Goal: Complete application form

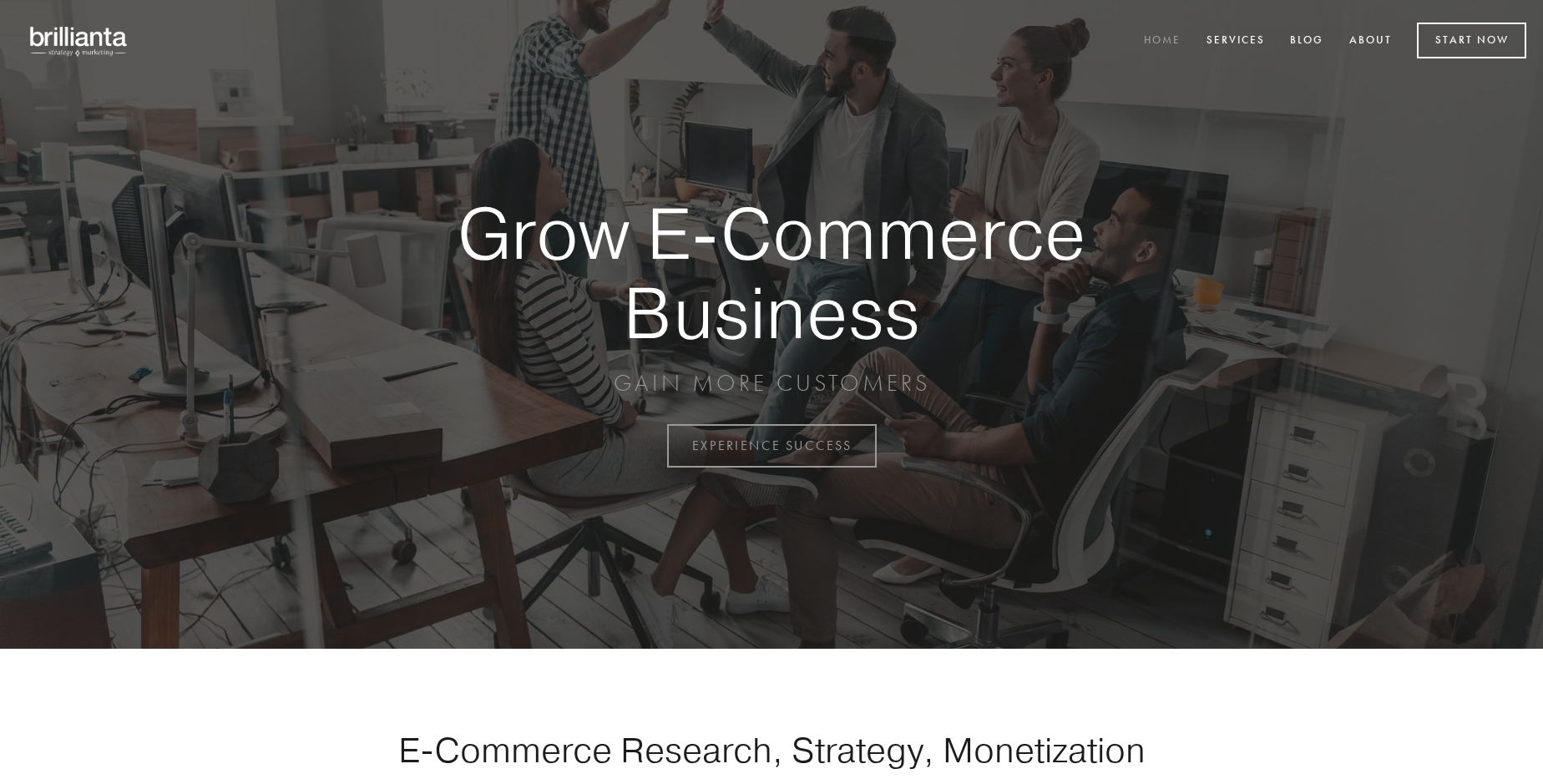
scroll to position [4376, 0]
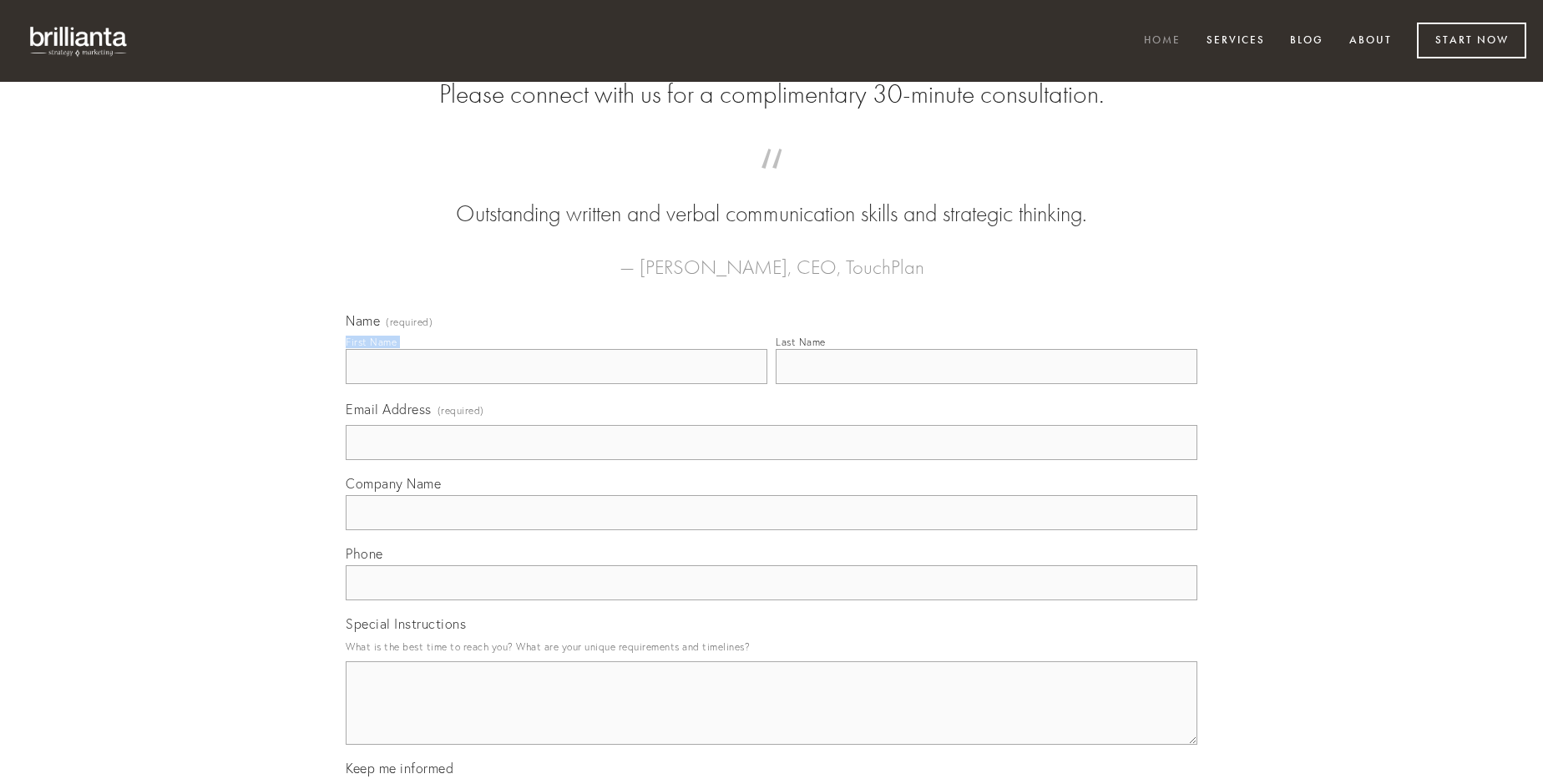
type input "[PERSON_NAME]"
click at [986, 384] on input "Last Name" at bounding box center [986, 366] width 422 height 35
type input "[PERSON_NAME]"
click at [772, 460] on input "Email Address (required)" at bounding box center [771, 442] width 852 height 35
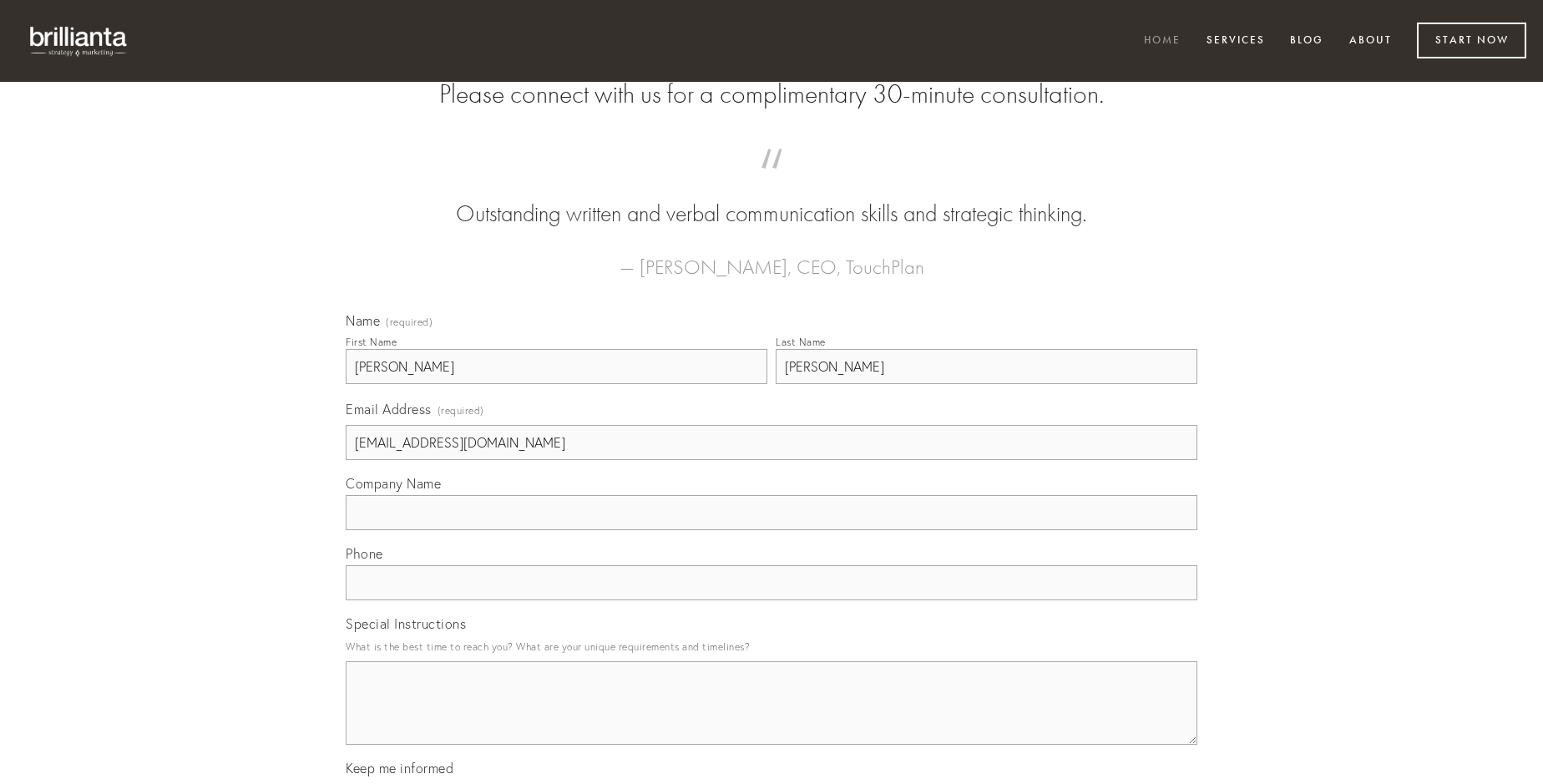
type input "[EMAIL_ADDRESS][DOMAIN_NAME]"
click at [772, 530] on input "Company Name" at bounding box center [771, 512] width 852 height 35
type input "conatus"
click at [772, 601] on input "text" at bounding box center [771, 583] width 852 height 35
click at [772, 717] on textarea "Special Instructions" at bounding box center [771, 702] width 852 height 84
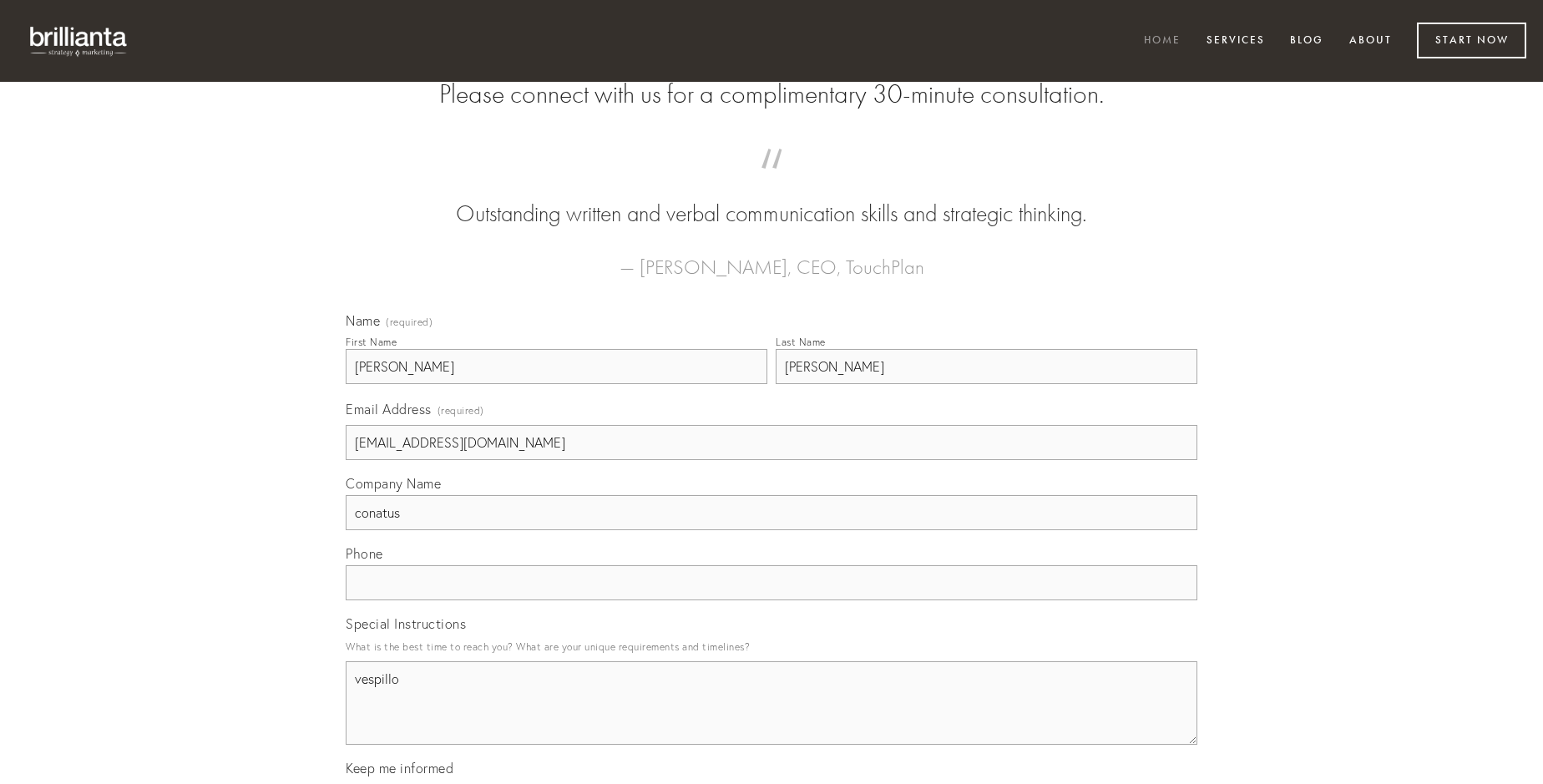
type textarea "vespillo"
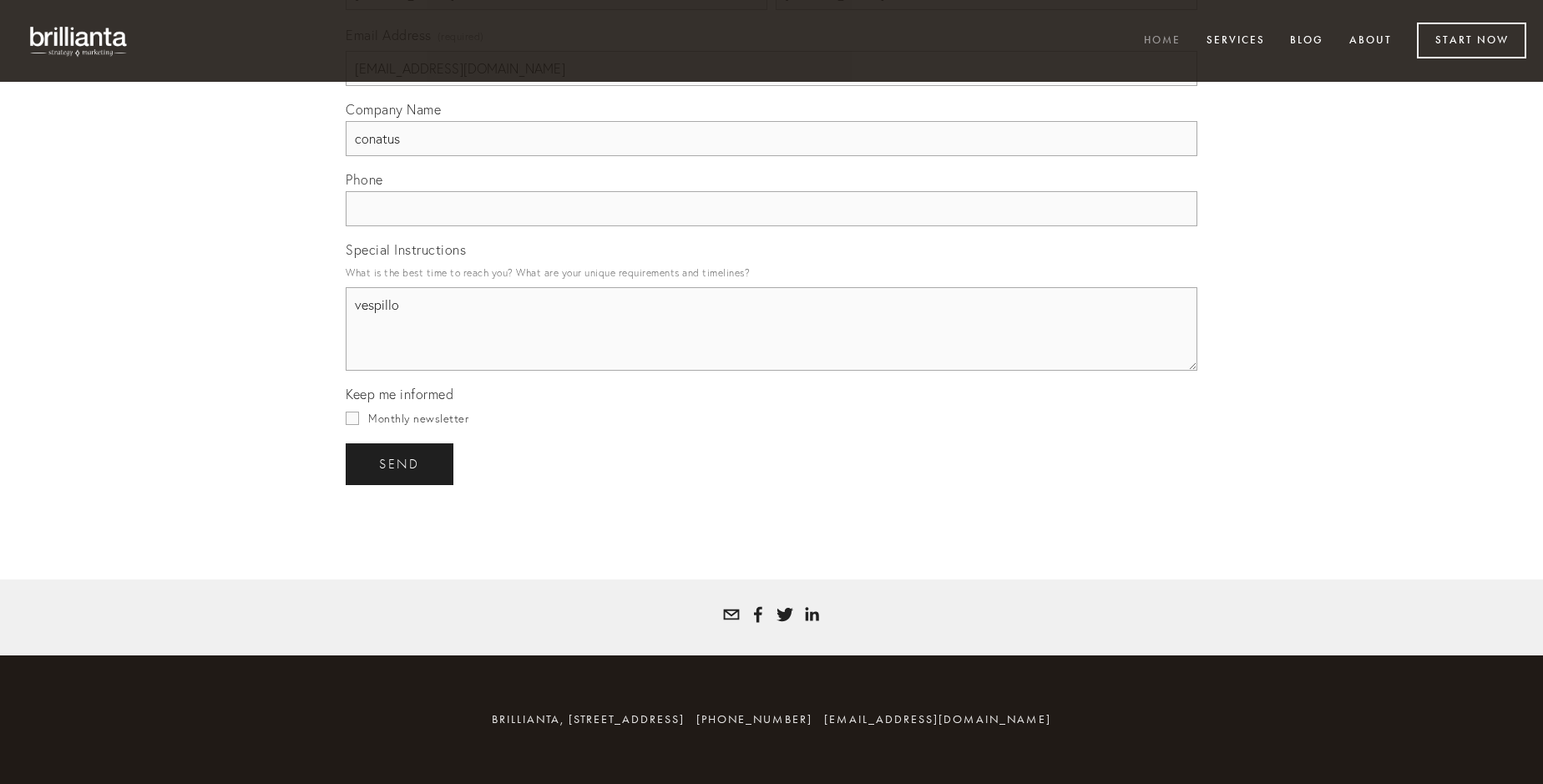
click at [401, 463] on span "send" at bounding box center [398, 464] width 40 height 15
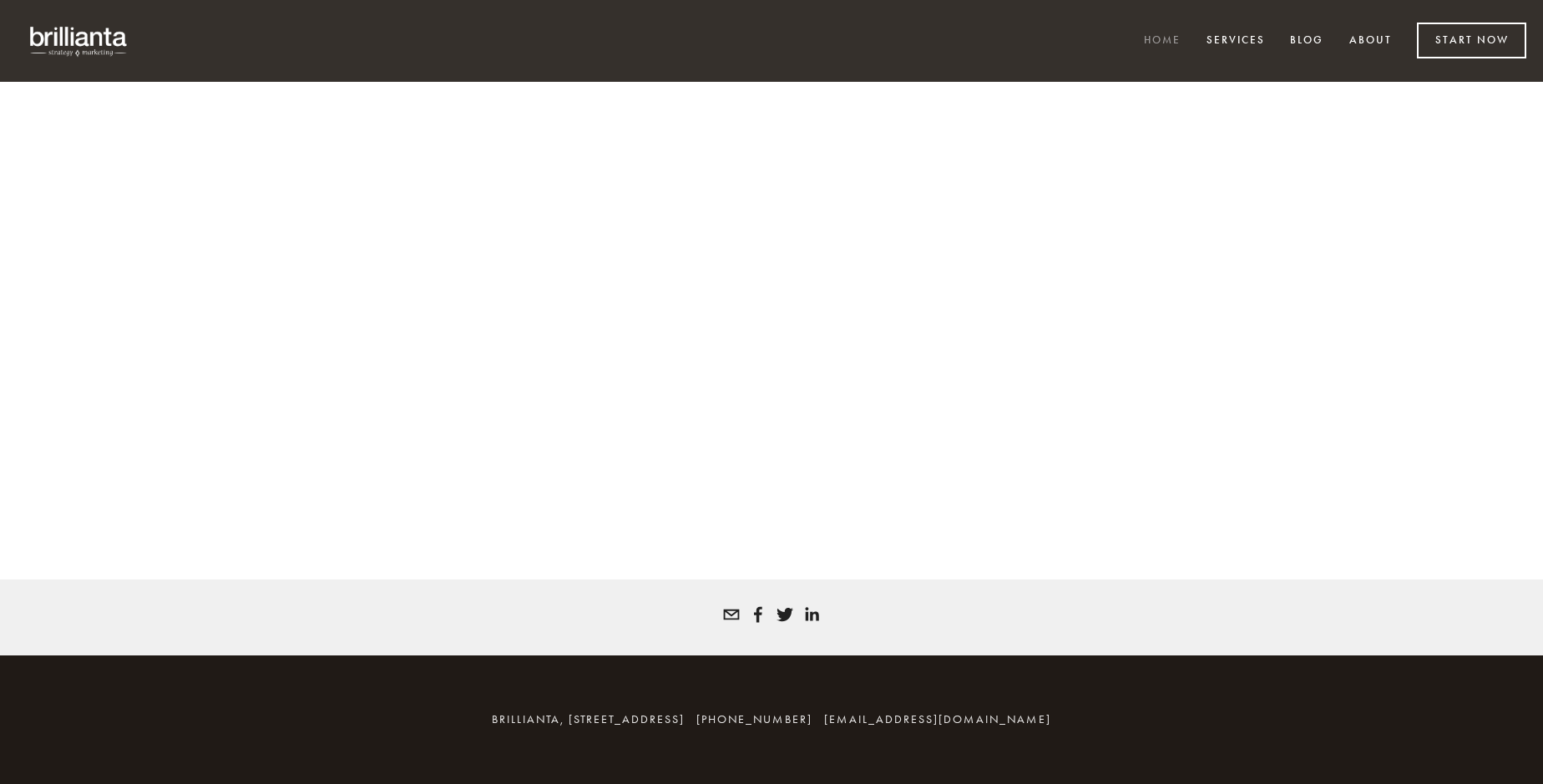
scroll to position [4352, 0]
